Goal: Task Accomplishment & Management: Use online tool/utility

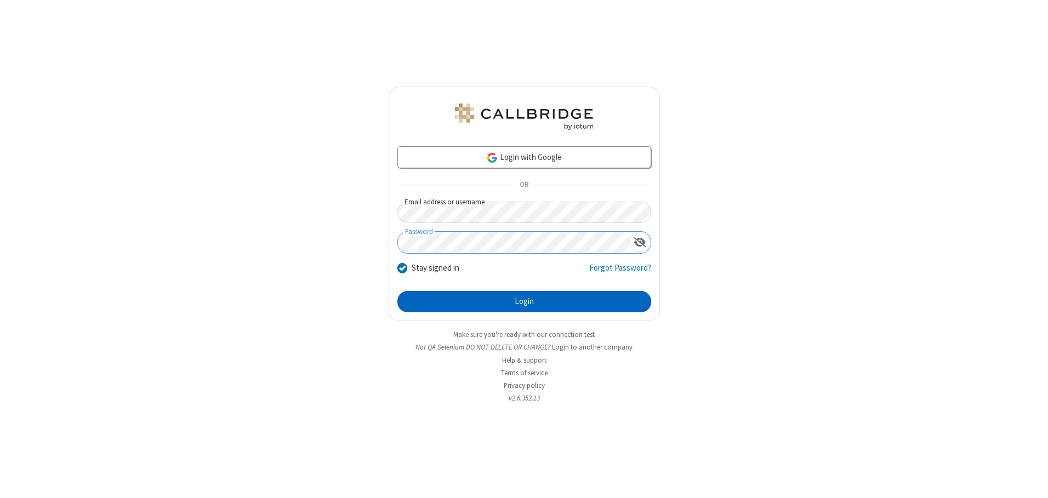
click at [524, 302] on button "Login" at bounding box center [525, 302] width 254 height 22
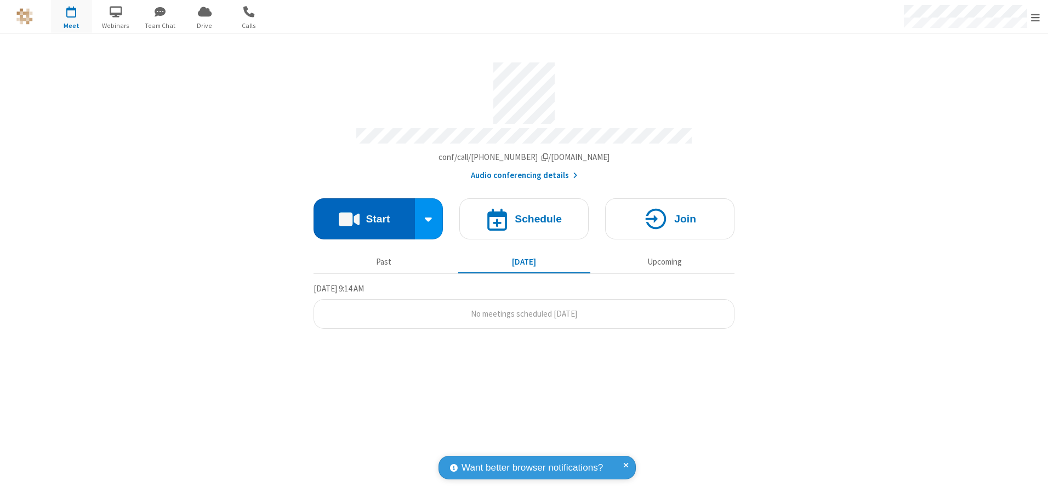
click at [364, 215] on button "Start" at bounding box center [364, 218] width 101 height 41
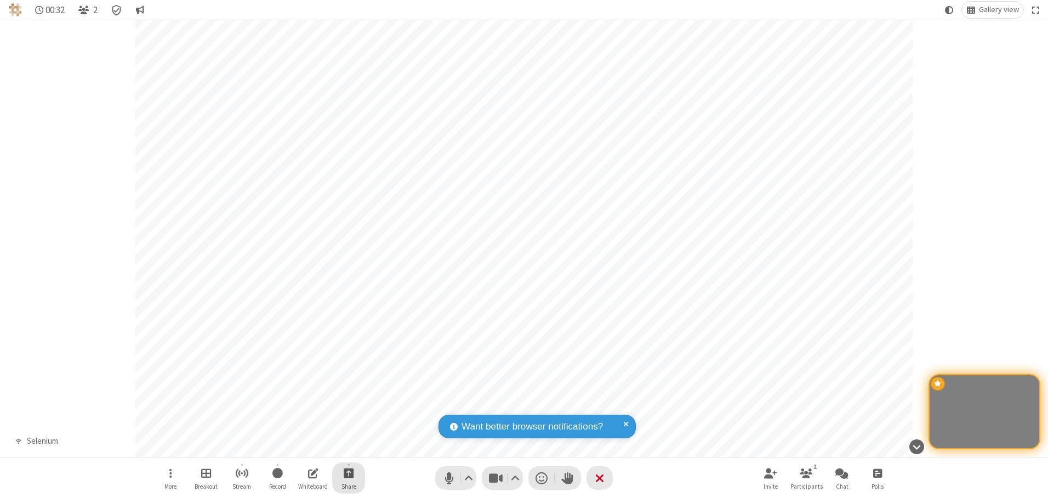
click at [349, 473] on span "Start sharing" at bounding box center [349, 474] width 10 height 14
click at [304, 447] on span "Share my screen" at bounding box center [304, 447] width 13 height 9
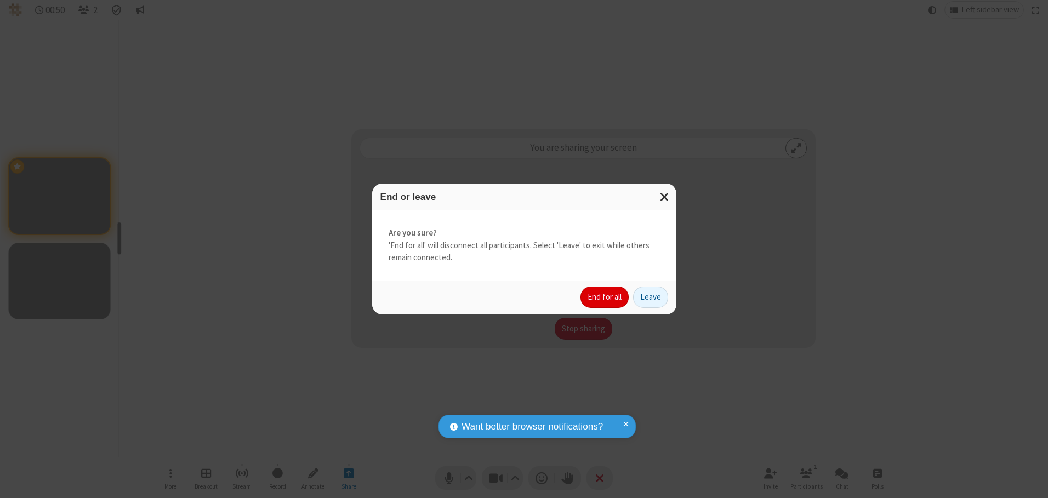
click at [605, 297] on button "End for all" at bounding box center [605, 298] width 48 height 22
